Goal: Task Accomplishment & Management: Use online tool/utility

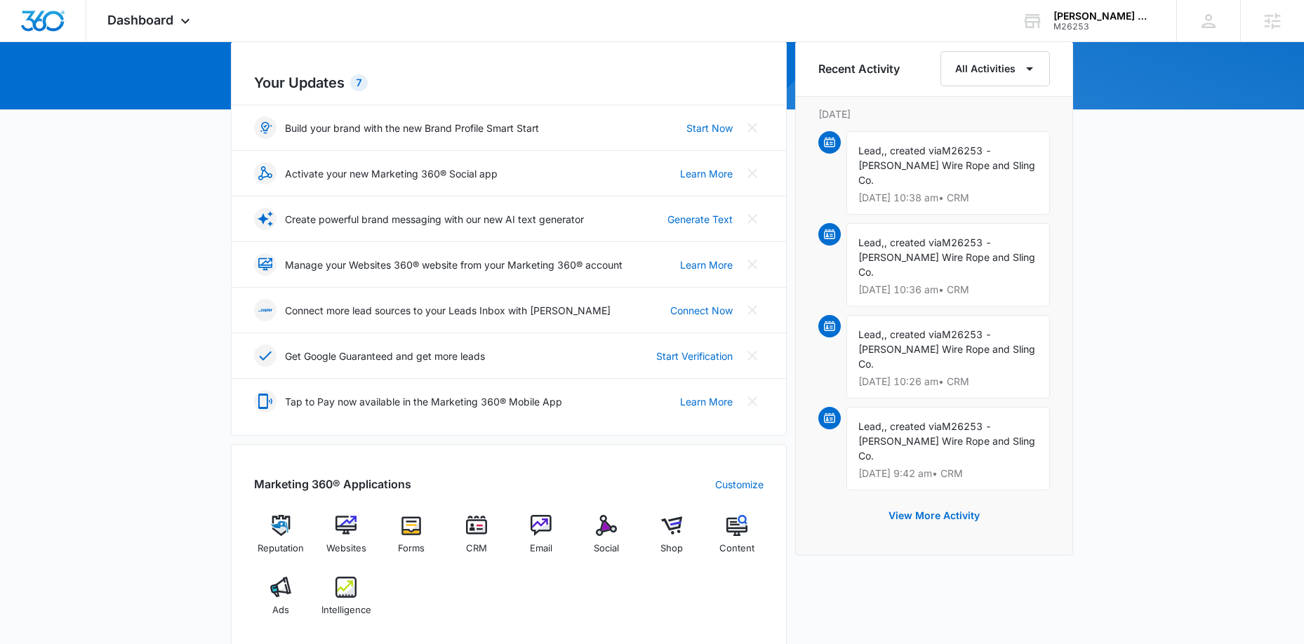
scroll to position [433, 0]
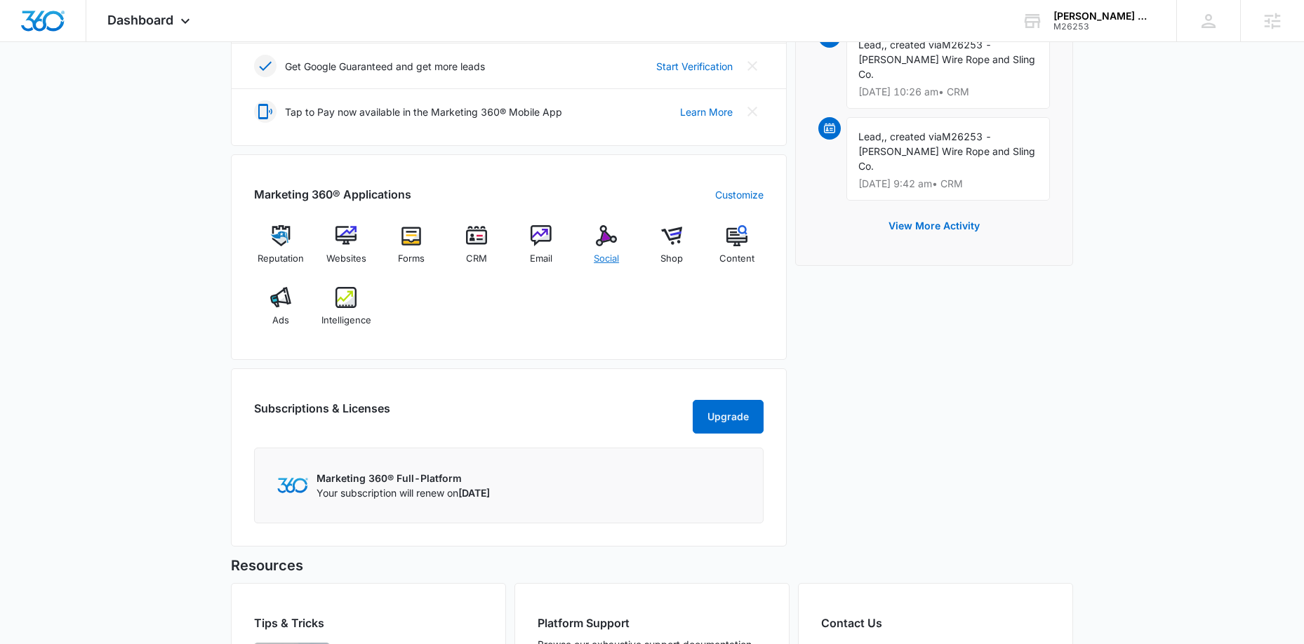
click at [611, 238] on img at bounding box center [606, 235] width 21 height 21
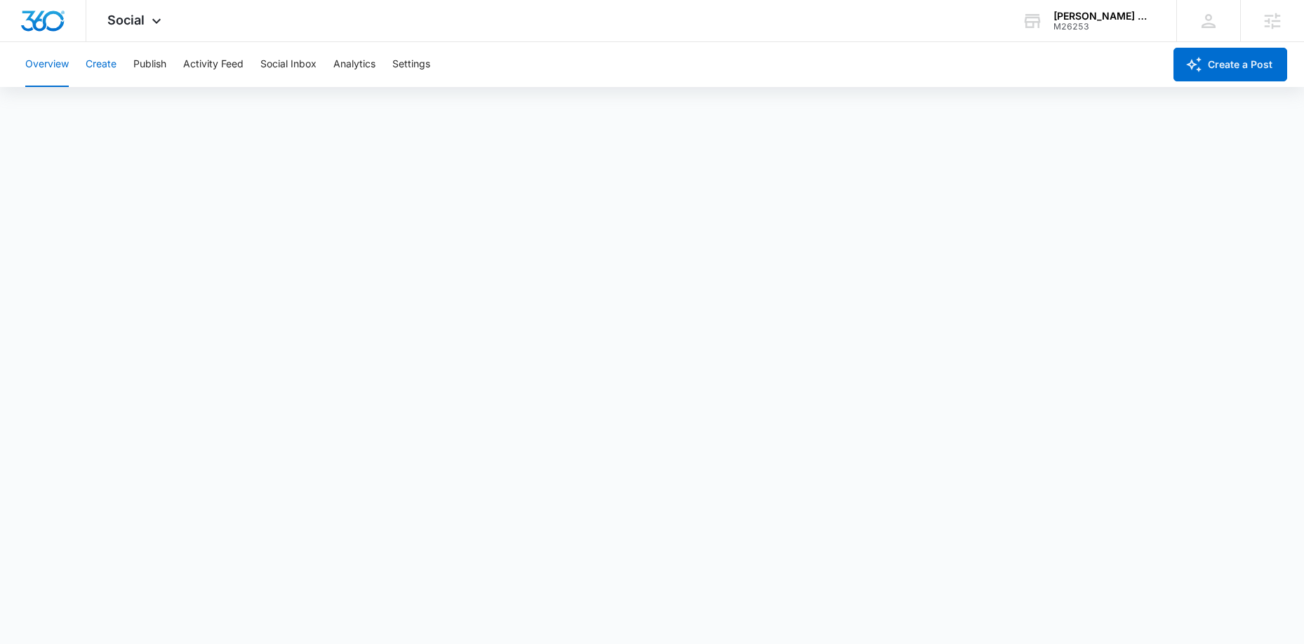
click at [105, 67] on button "Create" at bounding box center [101, 64] width 31 height 45
